Goal: Task Accomplishment & Management: Manage account settings

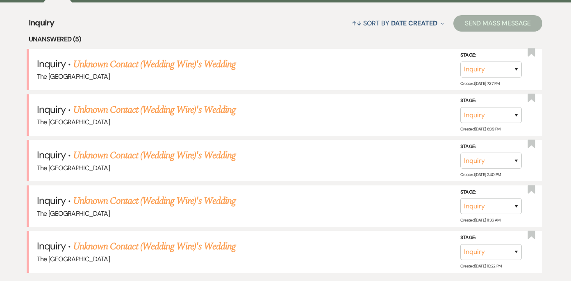
scroll to position [333, 0]
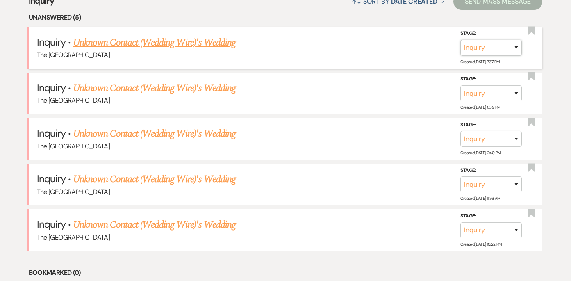
click at [511, 46] on select "Inquiry Follow Up Tour Requested Tour Confirmed Toured Proposal Sent Booked Lost" at bounding box center [490, 48] width 61 height 16
select select "8"
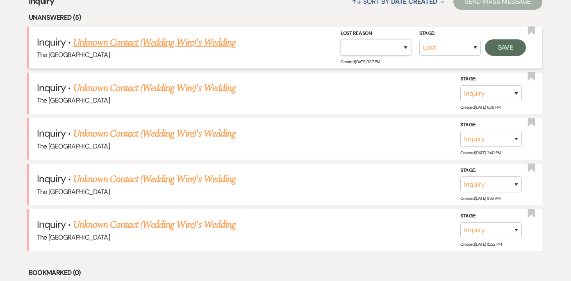
click at [402, 48] on select "Booked Elsewhere Budget Date Unavailable No Response Not a Good Match Capacity …" at bounding box center [376, 48] width 70 height 16
select select "4"
click at [500, 51] on button "Save" at bounding box center [505, 47] width 41 height 16
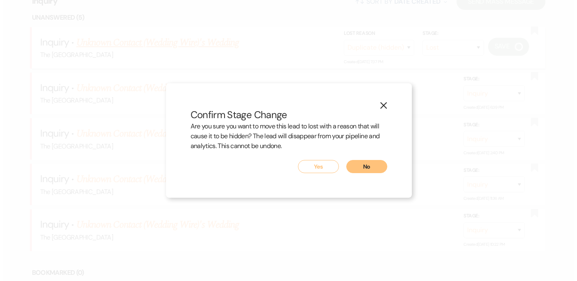
scroll to position [334, 0]
click at [318, 166] on button "Yes" at bounding box center [318, 166] width 41 height 13
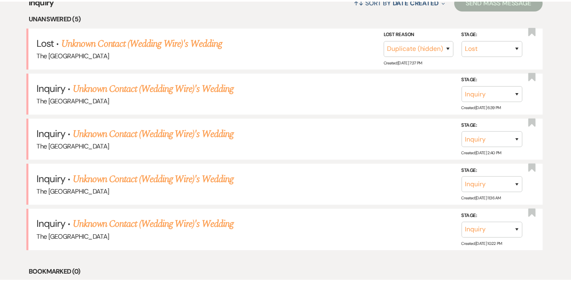
scroll to position [333, 0]
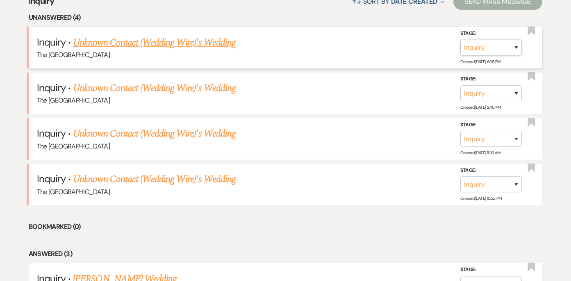
click at [502, 52] on select "Inquiry Follow Up Tour Requested Tour Confirmed Toured Proposal Sent Booked Lost" at bounding box center [490, 48] width 61 height 16
select select "8"
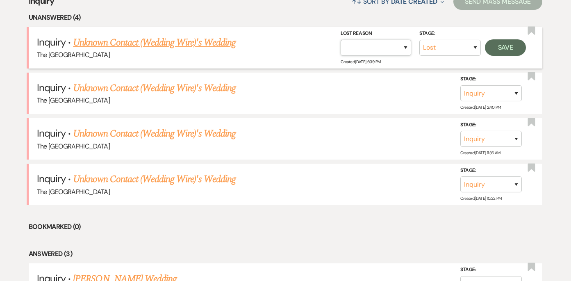
click at [402, 52] on select "Booked Elsewhere Budget Date Unavailable No Response Not a Good Match Capacity …" at bounding box center [376, 48] width 70 height 16
select select "4"
click at [508, 48] on button "Save" at bounding box center [505, 47] width 41 height 16
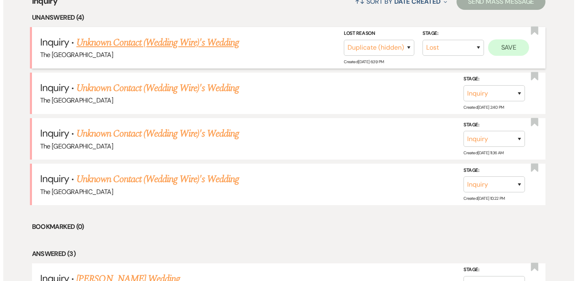
scroll to position [334, 0]
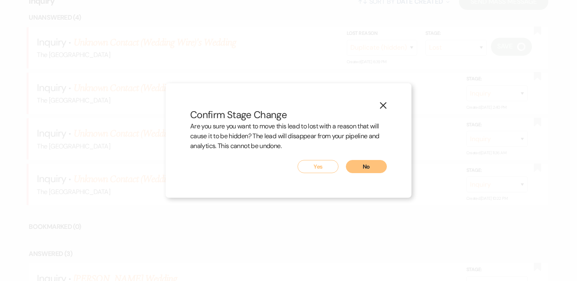
click at [325, 169] on button "Yes" at bounding box center [318, 166] width 41 height 13
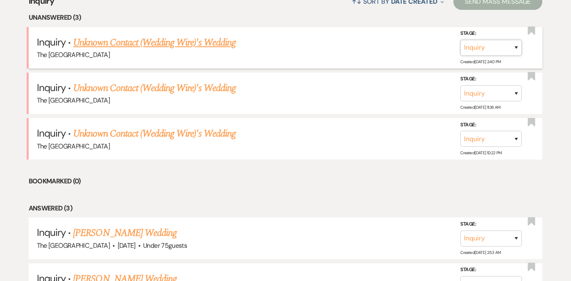
click at [512, 45] on select "Inquiry Follow Up Tour Requested Tour Confirmed Toured Proposal Sent Booked Lost" at bounding box center [490, 48] width 61 height 16
select select "8"
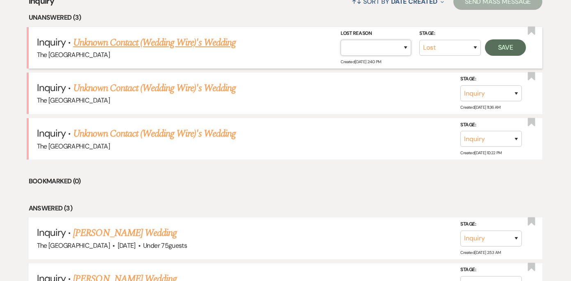
click at [400, 49] on select "Booked Elsewhere Budget Date Unavailable No Response Not a Good Match Capacity …" at bounding box center [376, 48] width 70 height 16
click at [326, 48] on select "Booked Elsewhere Budget Date Unavailable No Response Not a Good Match Capacity …" at bounding box center [290, 48] width 70 height 16
select select "4"
click at [499, 45] on button "Save" at bounding box center [505, 47] width 41 height 16
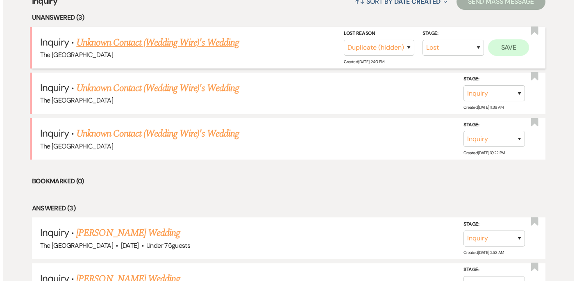
scroll to position [334, 0]
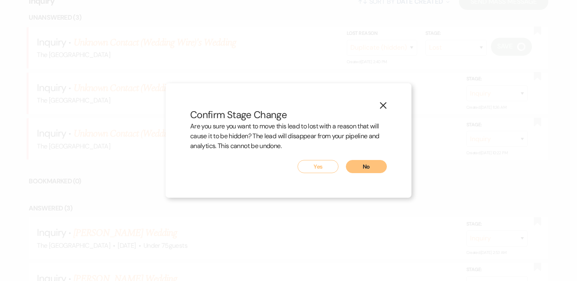
click at [304, 162] on button "Yes" at bounding box center [318, 166] width 41 height 13
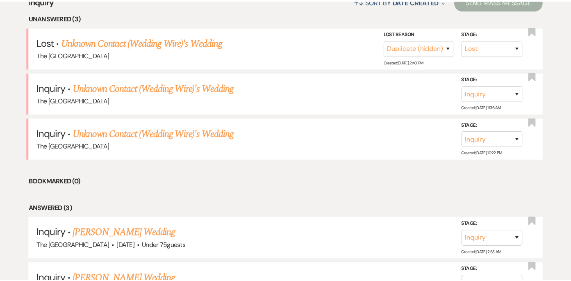
scroll to position [333, 0]
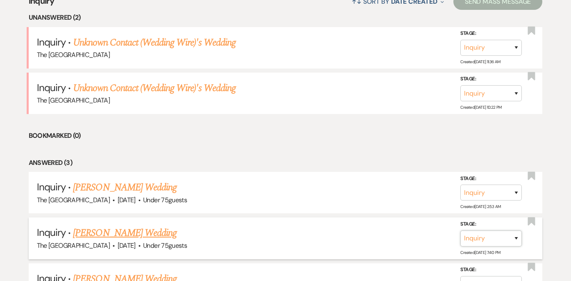
click at [488, 233] on select "Inquiry Follow Up Tour Requested Tour Confirmed Toured Proposal Sent Booked Lost" at bounding box center [490, 238] width 61 height 16
select select "4"
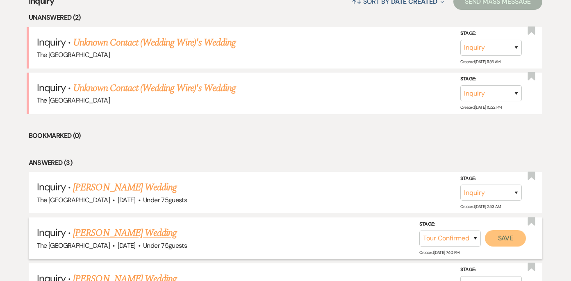
click at [506, 241] on button "Save" at bounding box center [505, 237] width 41 height 16
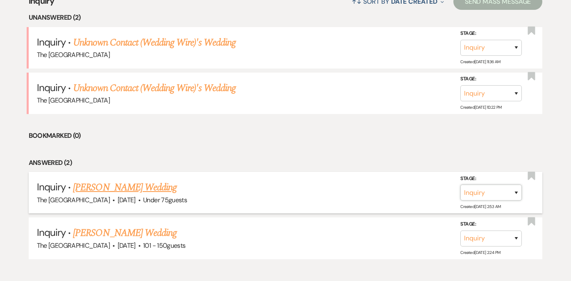
click at [486, 195] on select "Inquiry Follow Up Tour Requested Tour Confirmed Toured Proposal Sent Booked Lost" at bounding box center [490, 192] width 61 height 16
select select "9"
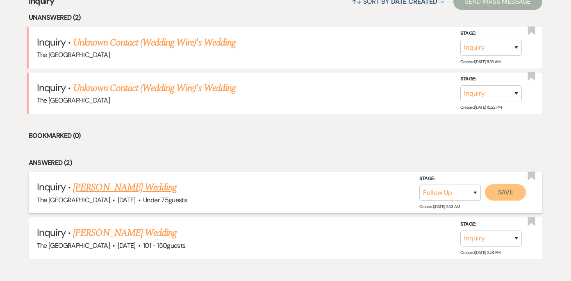
click at [503, 193] on button "Save" at bounding box center [505, 192] width 41 height 16
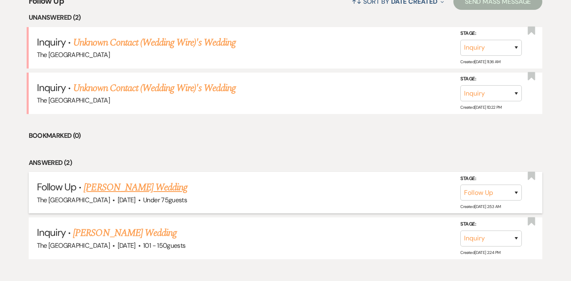
scroll to position [331, 0]
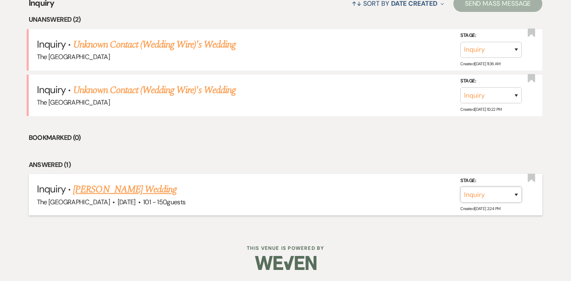
click at [499, 199] on select "Inquiry Follow Up Tour Requested Tour Confirmed Toured Proposal Sent Booked Lost" at bounding box center [490, 194] width 61 height 16
select select "9"
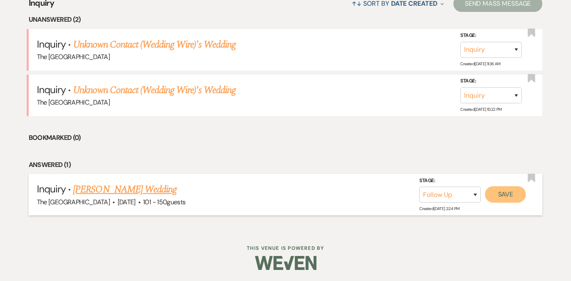
click at [511, 195] on button "Save" at bounding box center [505, 194] width 41 height 16
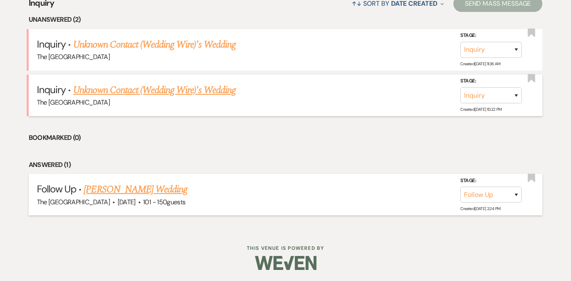
scroll to position [282, 0]
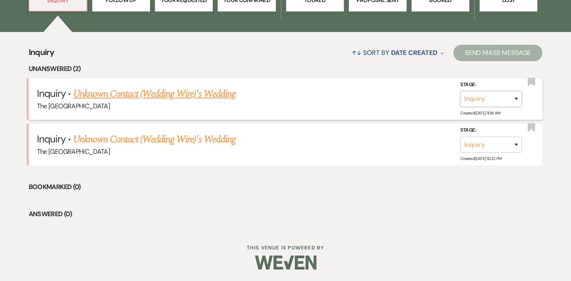
click at [492, 95] on select "Inquiry Follow Up Tour Requested Tour Confirmed Toured Proposal Sent Booked Lost" at bounding box center [490, 99] width 61 height 16
select select "8"
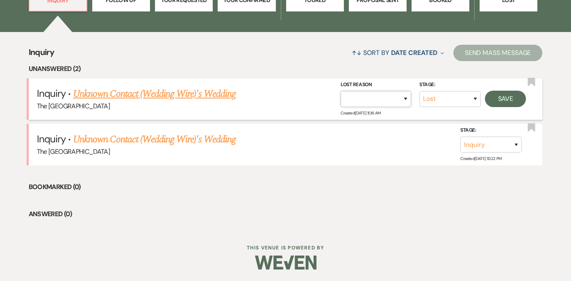
click at [404, 101] on select "Booked Elsewhere Budget Date Unavailable No Response Not a Good Match Capacity …" at bounding box center [376, 99] width 70 height 16
select select "4"
click at [504, 98] on button "Save" at bounding box center [505, 99] width 41 height 16
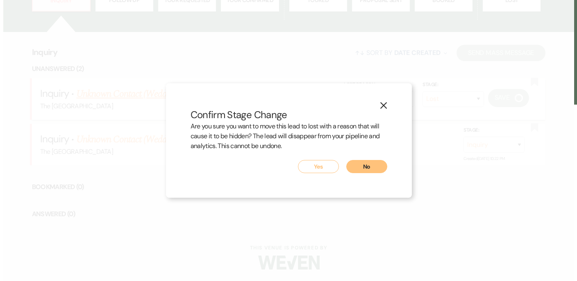
scroll to position [283, 0]
click at [337, 170] on button "Yes" at bounding box center [318, 166] width 41 height 13
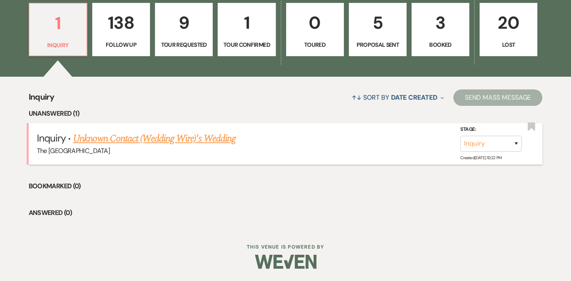
scroll to position [237, 0]
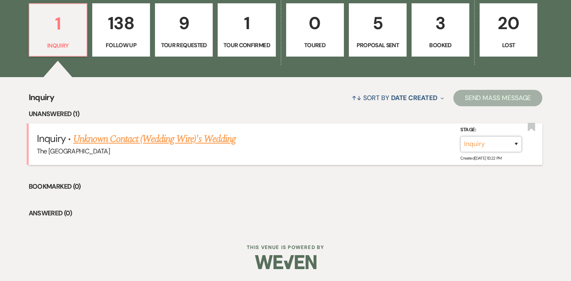
click at [477, 150] on select "Inquiry Follow Up Tour Requested Tour Confirmed Toured Proposal Sent Booked Lost" at bounding box center [490, 144] width 61 height 16
select select "8"
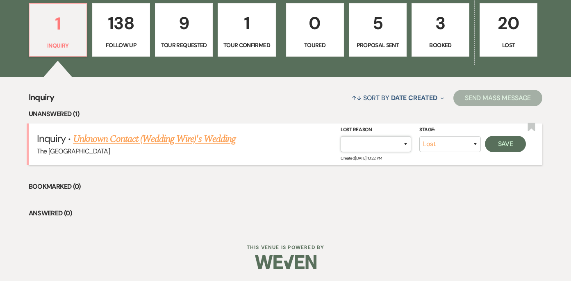
click at [394, 144] on select "Booked Elsewhere Budget Date Unavailable No Response Not a Good Match Capacity …" at bounding box center [376, 144] width 70 height 16
select select "4"
click at [511, 148] on button "Save" at bounding box center [505, 144] width 41 height 16
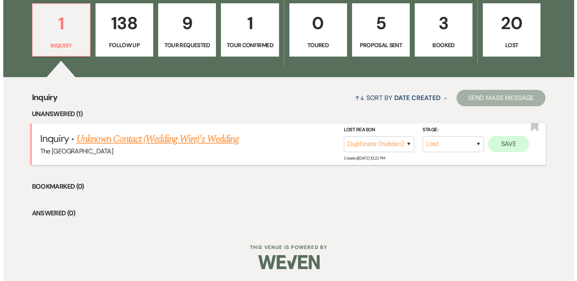
scroll to position [238, 0]
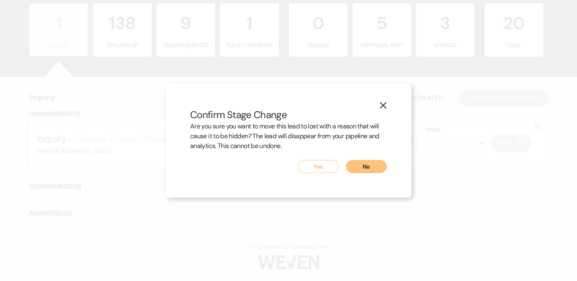
click at [322, 166] on button "Yes" at bounding box center [318, 166] width 41 height 13
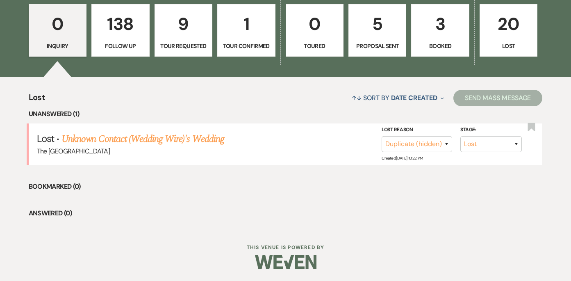
scroll to position [154, 0]
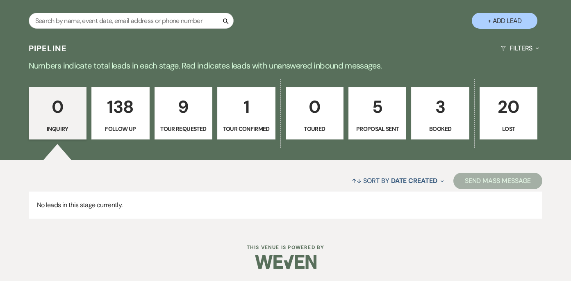
click at [442, 117] on p "3" at bounding box center [439, 106] width 47 height 27
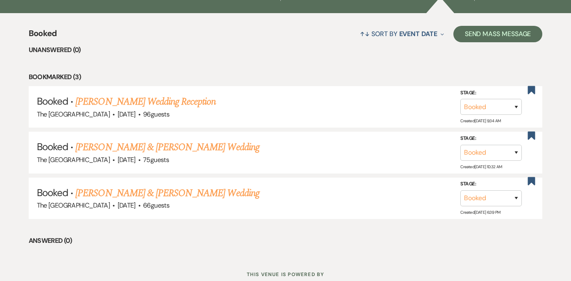
scroll to position [299, 0]
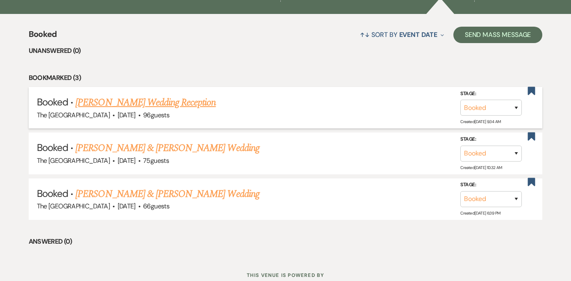
click at [185, 104] on link "[PERSON_NAME] Wedding Reception" at bounding box center [145, 102] width 140 height 15
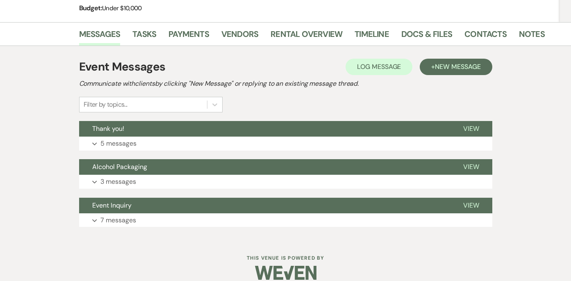
scroll to position [135, 0]
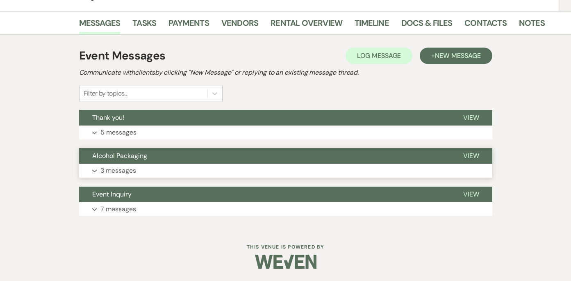
click at [394, 166] on button "Expand 3 messages" at bounding box center [285, 171] width 413 height 14
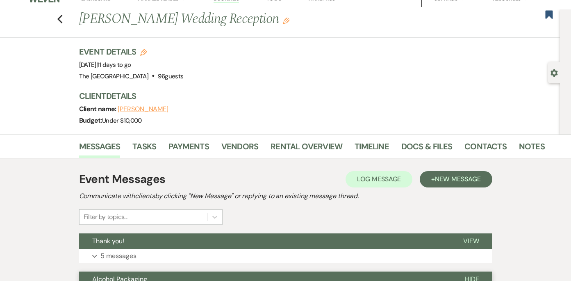
scroll to position [0, 0]
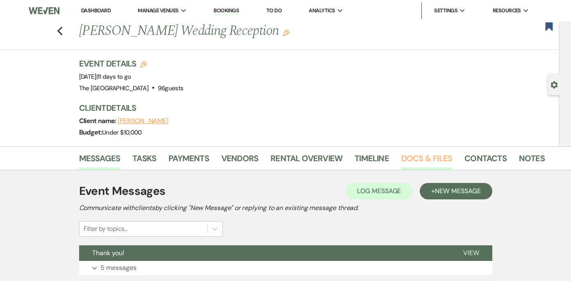
click at [407, 155] on link "Docs & Files" at bounding box center [426, 161] width 51 height 18
